Goal: Task Accomplishment & Management: Complete application form

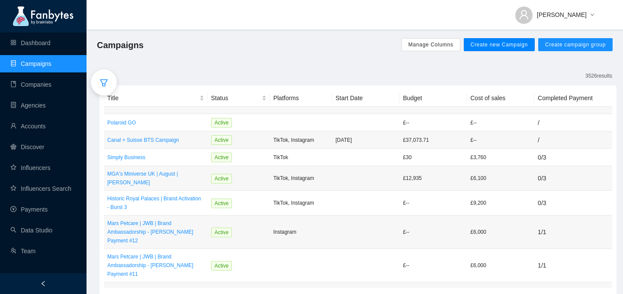
click at [507, 40] on button "Create new Campaign" at bounding box center [499, 44] width 71 height 13
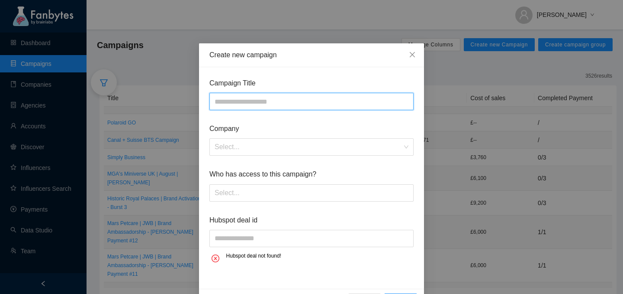
click at [294, 104] on input "text" at bounding box center [312, 101] width 204 height 17
type input "**********"
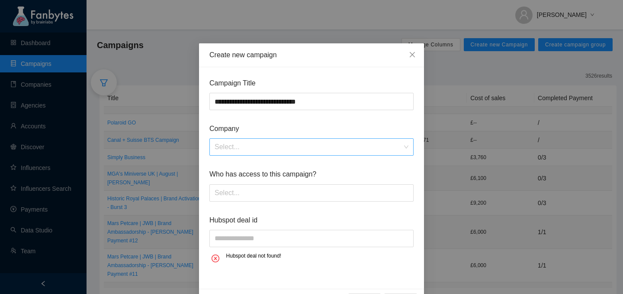
click at [371, 146] on input "search" at bounding box center [309, 147] width 188 height 16
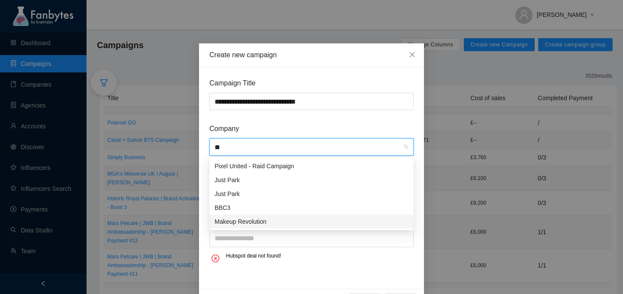
type input "*"
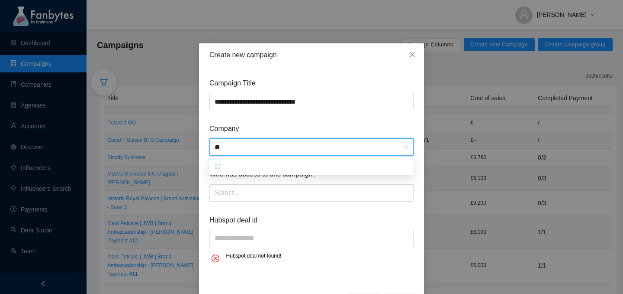
type input "*"
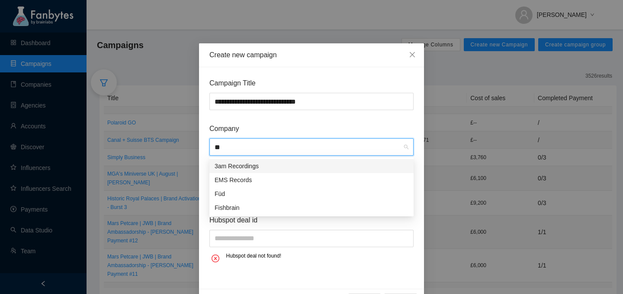
type input "*"
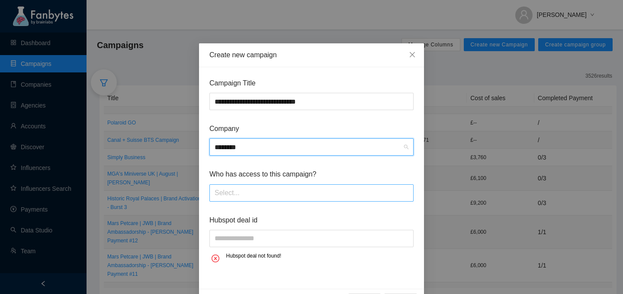
click at [299, 195] on div at bounding box center [312, 193] width 200 height 14
type input "********"
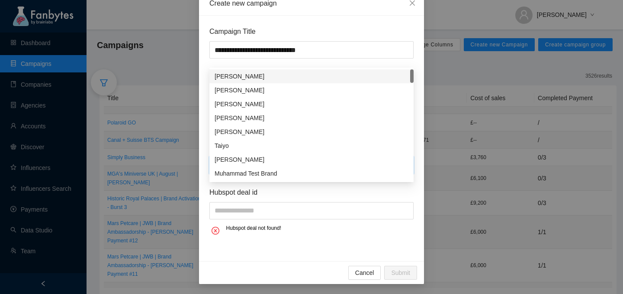
scroll to position [52, 0]
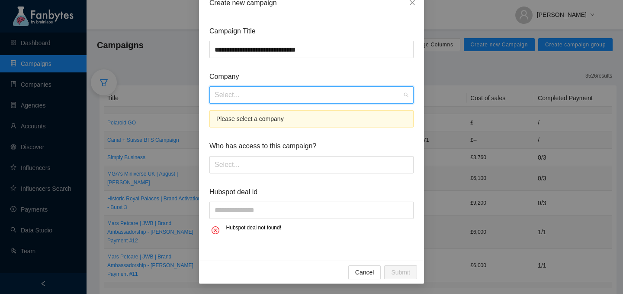
click at [260, 91] on input "search" at bounding box center [309, 95] width 188 height 16
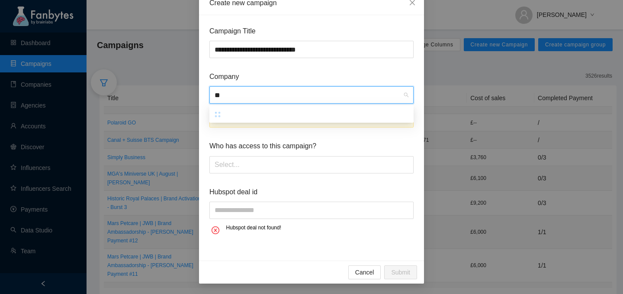
type input "*"
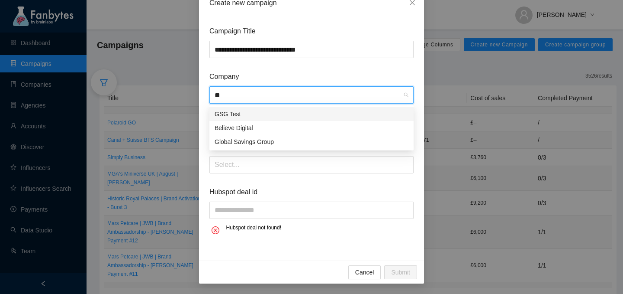
type input "*"
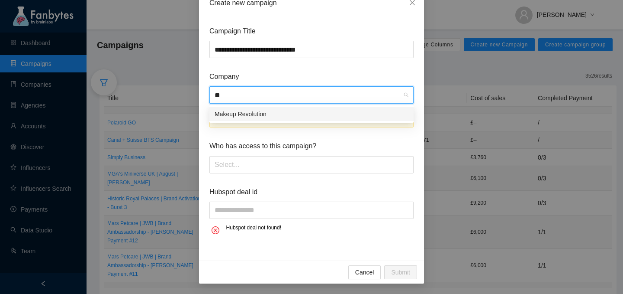
type input "*"
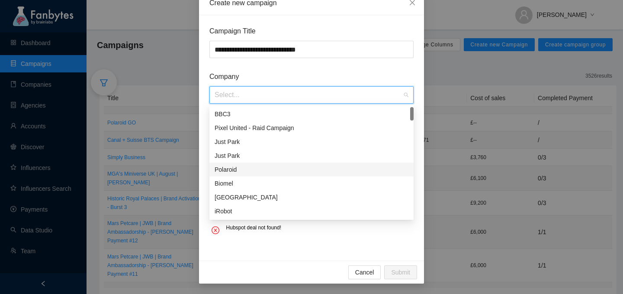
click at [379, 79] on span "Company" at bounding box center [312, 76] width 204 height 11
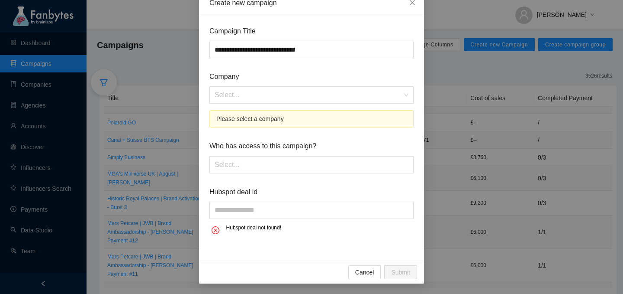
click at [347, 120] on div "Please select a company" at bounding box center [311, 119] width 190 height 10
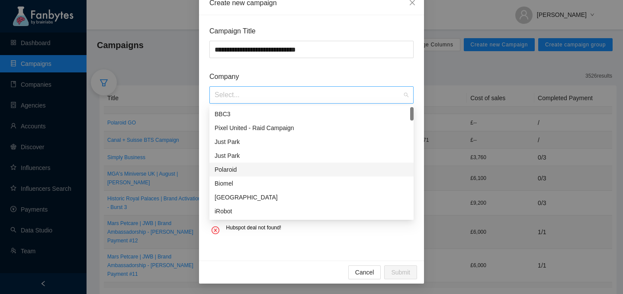
click at [404, 98] on div "Select..." at bounding box center [312, 94] width 204 height 17
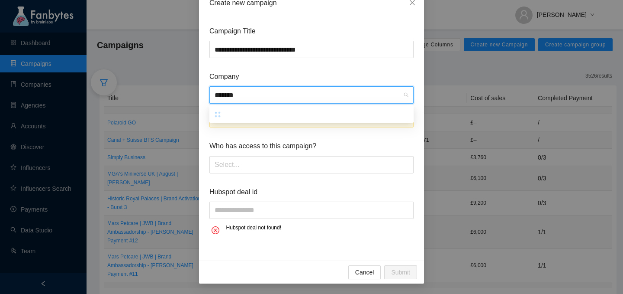
type input "********"
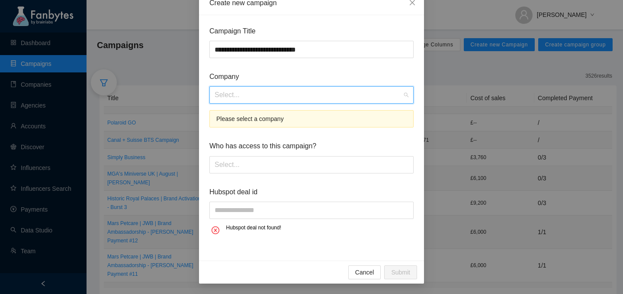
click at [404, 94] on div "Select..." at bounding box center [312, 94] width 204 height 17
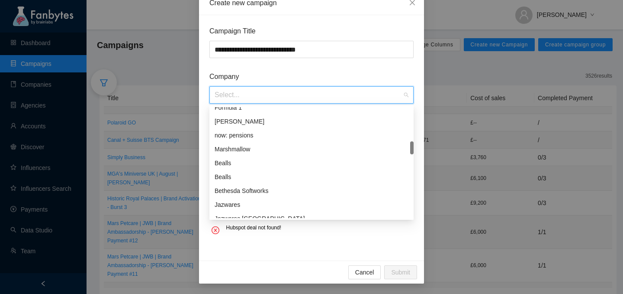
scroll to position [90, 0]
click at [234, 202] on div "Jazwares" at bounding box center [312, 205] width 194 height 10
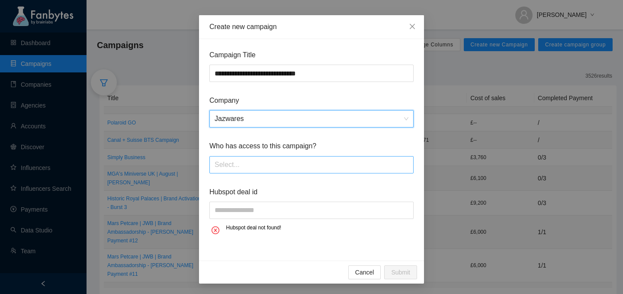
click at [239, 172] on div "Select..." at bounding box center [312, 164] width 204 height 17
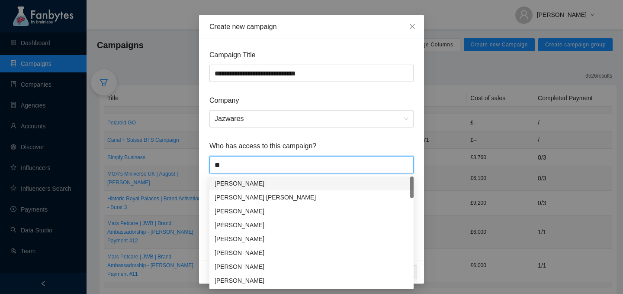
type input "*"
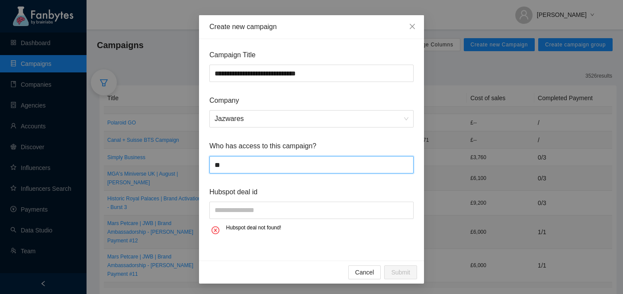
type input "*"
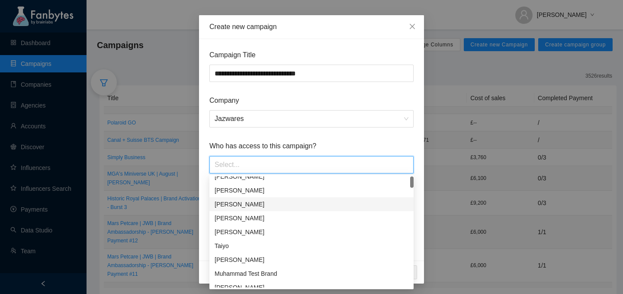
scroll to position [0, 0]
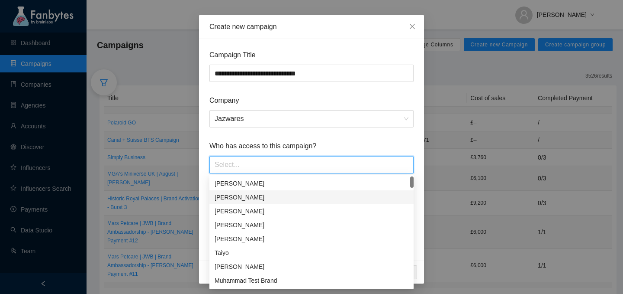
click at [329, 141] on span "Who has access to this campaign?" at bounding box center [312, 145] width 204 height 11
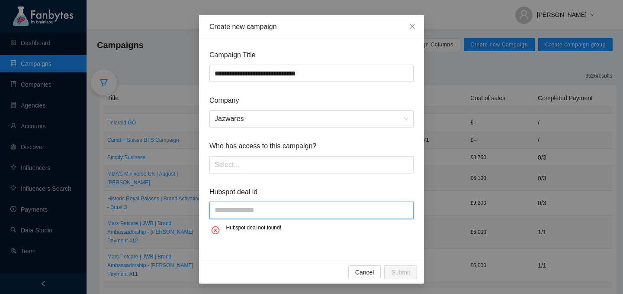
click at [237, 215] on input "text" at bounding box center [312, 209] width 204 height 17
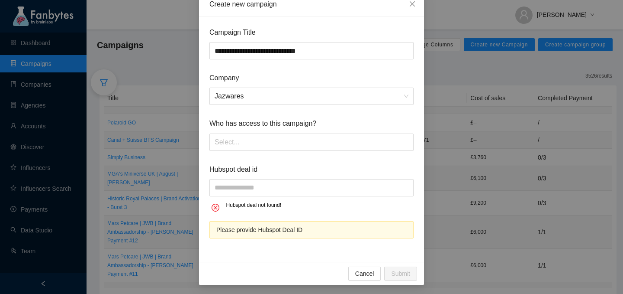
scroll to position [52, 0]
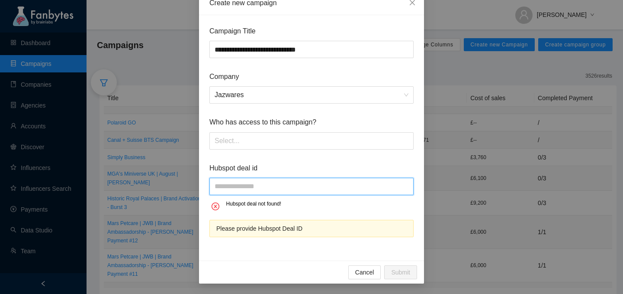
paste input "**********"
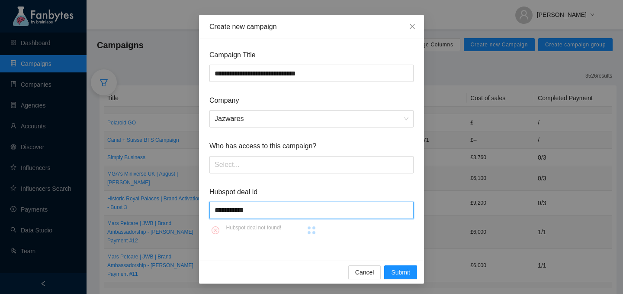
scroll to position [46, 0]
type input "**********"
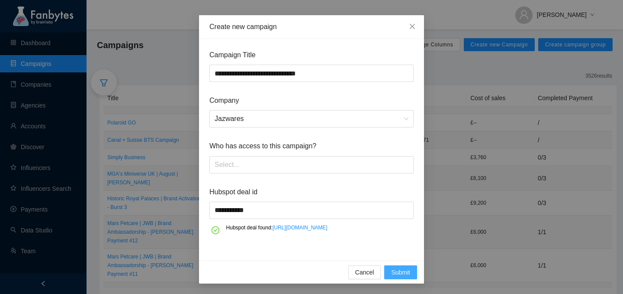
click at [400, 272] on span "Submit" at bounding box center [400, 272] width 19 height 10
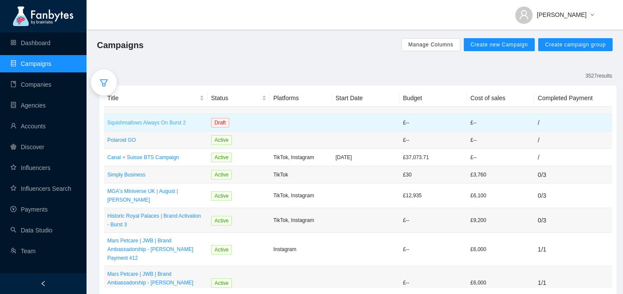
click at [166, 120] on p "Squishmallows Always On Burst 2" at bounding box center [155, 122] width 97 height 9
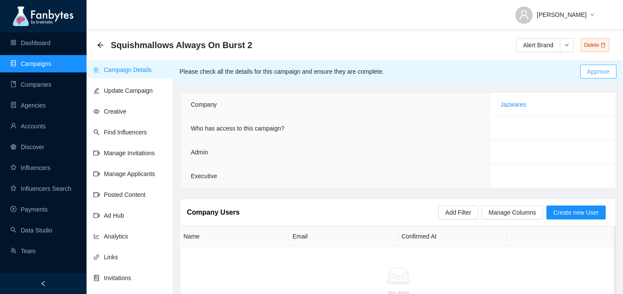
click at [598, 71] on span "Approve" at bounding box center [599, 72] width 23 height 10
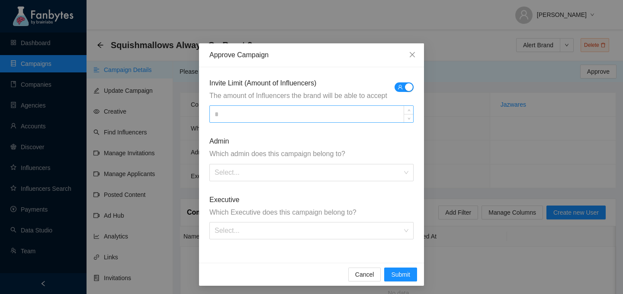
click at [328, 117] on input at bounding box center [311, 114] width 203 height 16
type input "**"
click at [339, 173] on input "search" at bounding box center [309, 172] width 188 height 16
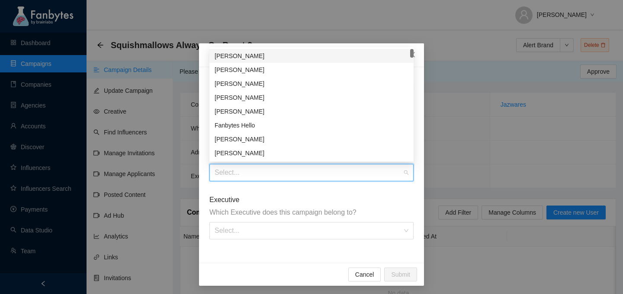
click at [247, 62] on div "[PERSON_NAME]" at bounding box center [312, 56] width 204 height 14
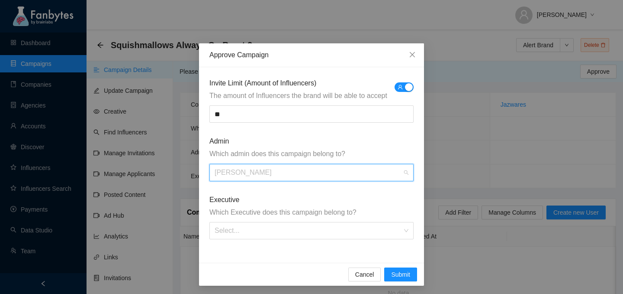
click at [254, 173] on span "[PERSON_NAME]" at bounding box center [312, 172] width 194 height 16
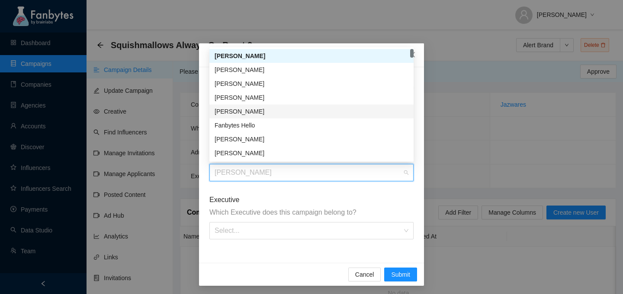
click at [242, 113] on div "[PERSON_NAME]" at bounding box center [312, 112] width 194 height 10
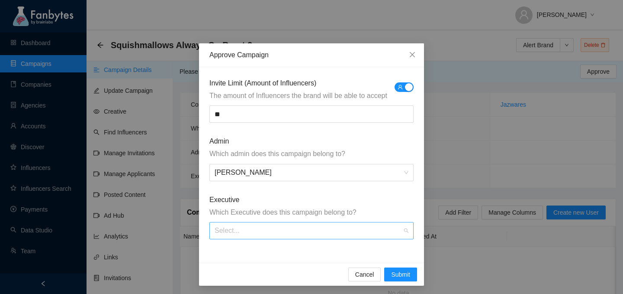
click at [245, 233] on input "search" at bounding box center [309, 230] width 188 height 16
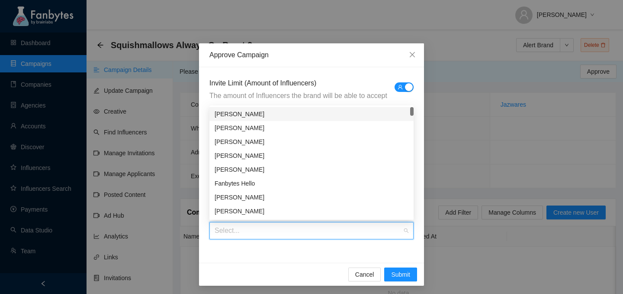
click at [236, 115] on div "[PERSON_NAME]" at bounding box center [312, 114] width 194 height 10
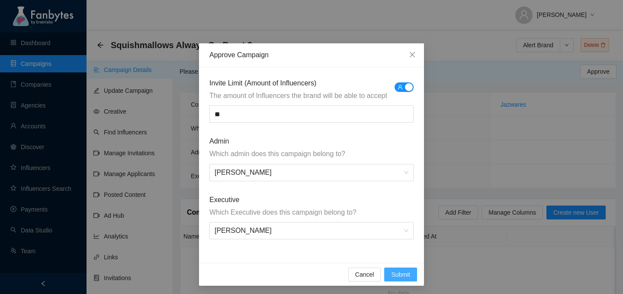
click at [403, 278] on span "Submit" at bounding box center [400, 274] width 19 height 10
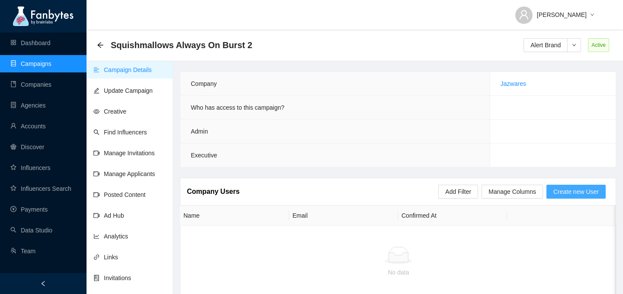
click at [557, 196] on span "Create new User" at bounding box center [576, 192] width 45 height 10
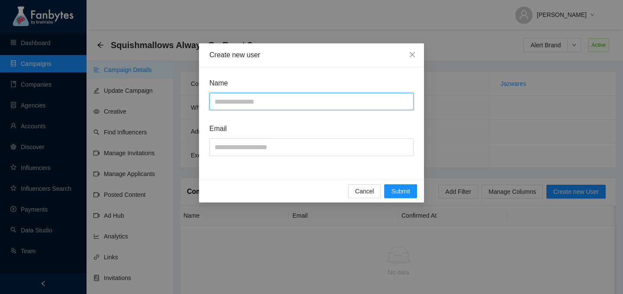
click at [310, 103] on input "text" at bounding box center [312, 101] width 204 height 17
type input "**********"
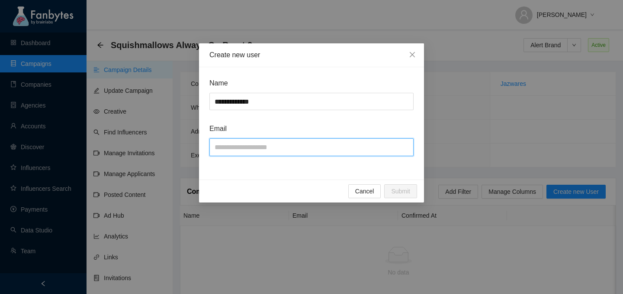
click at [274, 147] on input "text" at bounding box center [312, 146] width 204 height 17
type input "**********"
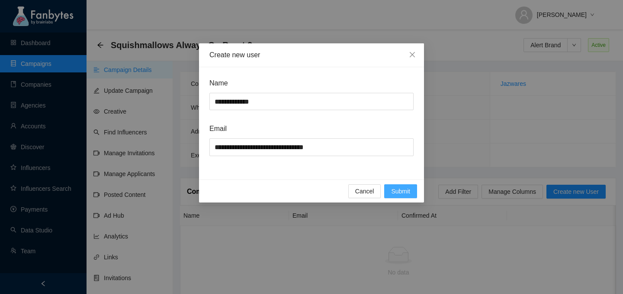
click at [409, 195] on span "Submit" at bounding box center [400, 191] width 19 height 10
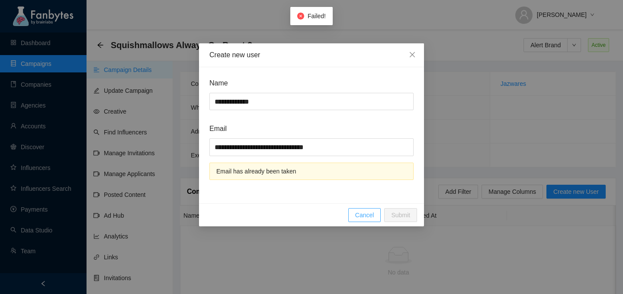
click at [363, 212] on span "Cancel" at bounding box center [364, 215] width 19 height 10
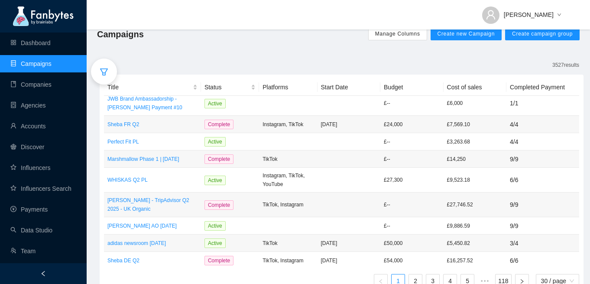
scroll to position [14, 0]
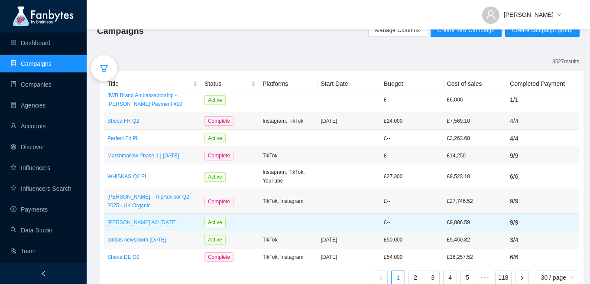
click at [154, 218] on p "[PERSON_NAME] AO [DATE]" at bounding box center [152, 222] width 90 height 9
